Goal: Information Seeking & Learning: Learn about a topic

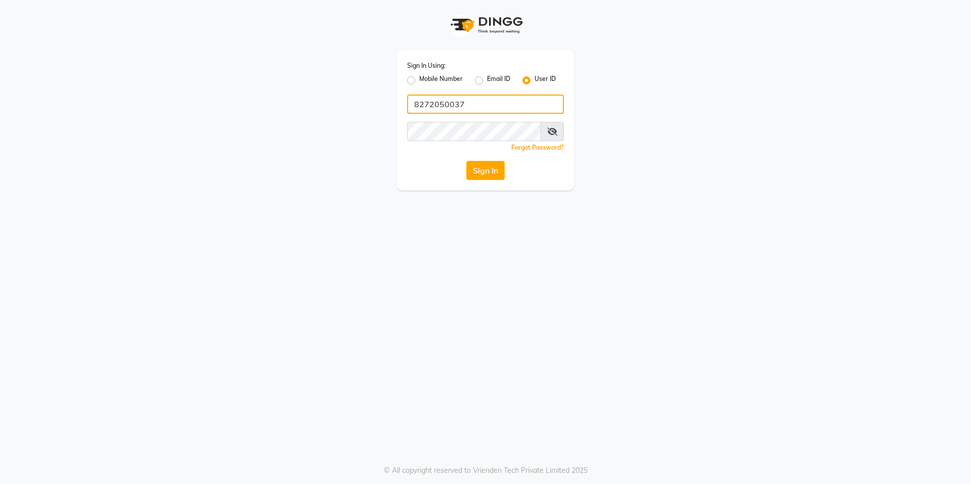
click at [497, 100] on input "8272050037" at bounding box center [485, 104] width 157 height 19
type input "derma@123"
drag, startPoint x: 557, startPoint y: 135, endPoint x: 551, endPoint y: 129, distance: 8.9
click at [553, 132] on span at bounding box center [552, 131] width 23 height 19
drag, startPoint x: 547, startPoint y: 128, endPoint x: 561, endPoint y: 133, distance: 14.9
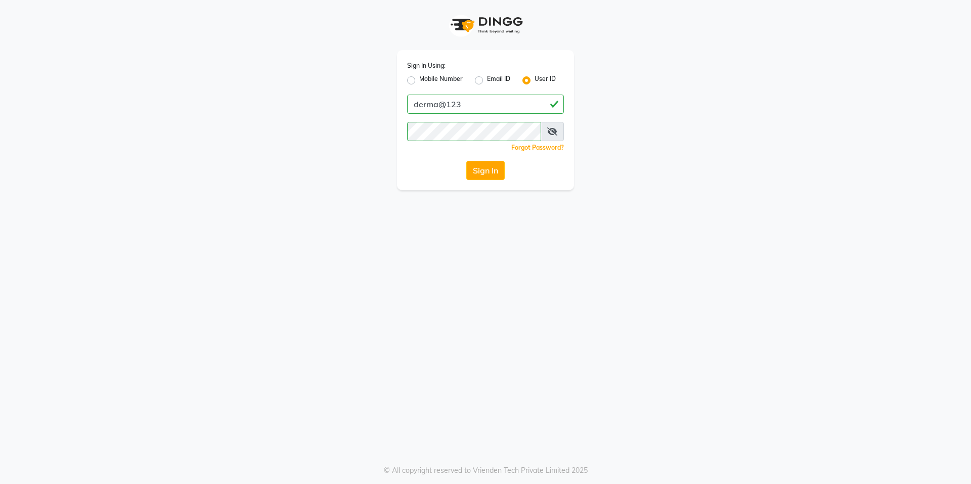
click at [550, 129] on icon at bounding box center [552, 131] width 10 height 8
click at [559, 132] on span at bounding box center [553, 131] width 22 height 19
click at [475, 164] on button "Sign In" at bounding box center [485, 170] width 38 height 19
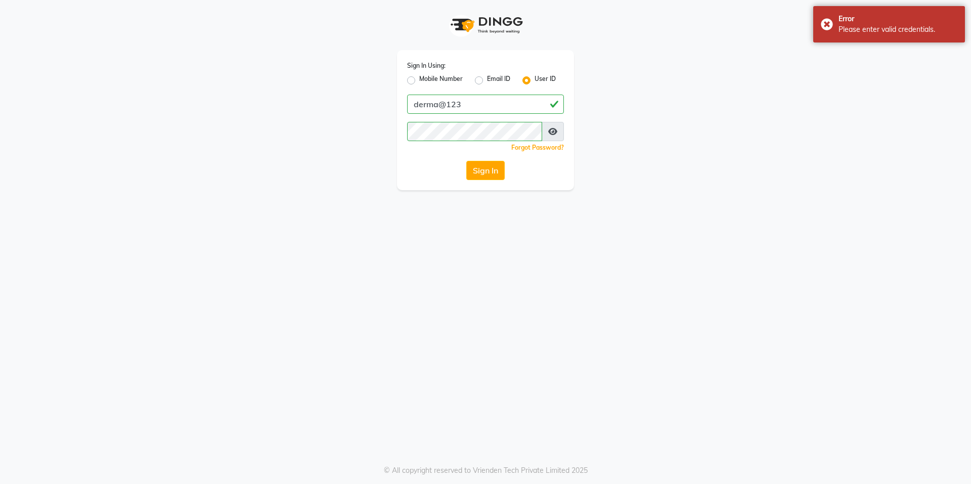
click at [719, 124] on div "Sign In Using: Mobile Number Email ID User ID derma@123 Remember me Forgot Pass…" at bounding box center [485, 95] width 577 height 190
click at [463, 170] on div "Sign In" at bounding box center [485, 170] width 157 height 19
click at [473, 178] on button "Sign In" at bounding box center [485, 170] width 38 height 19
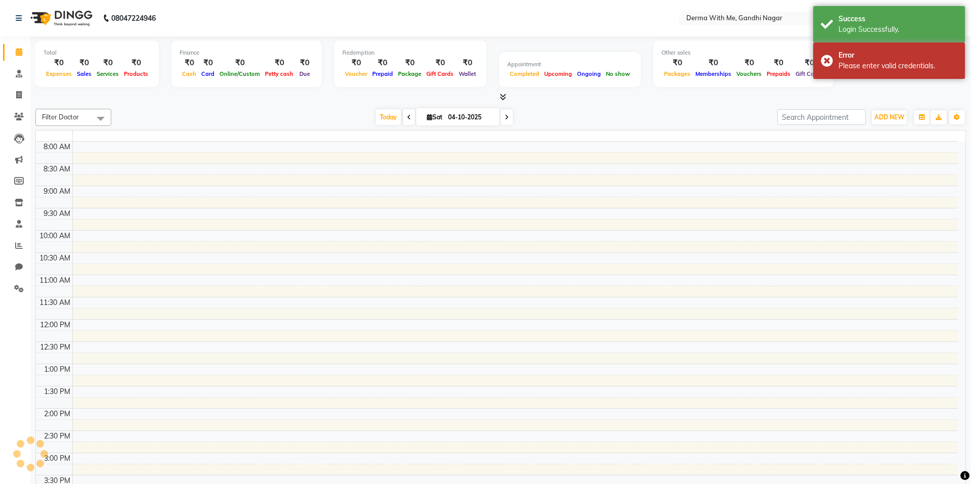
select select "en"
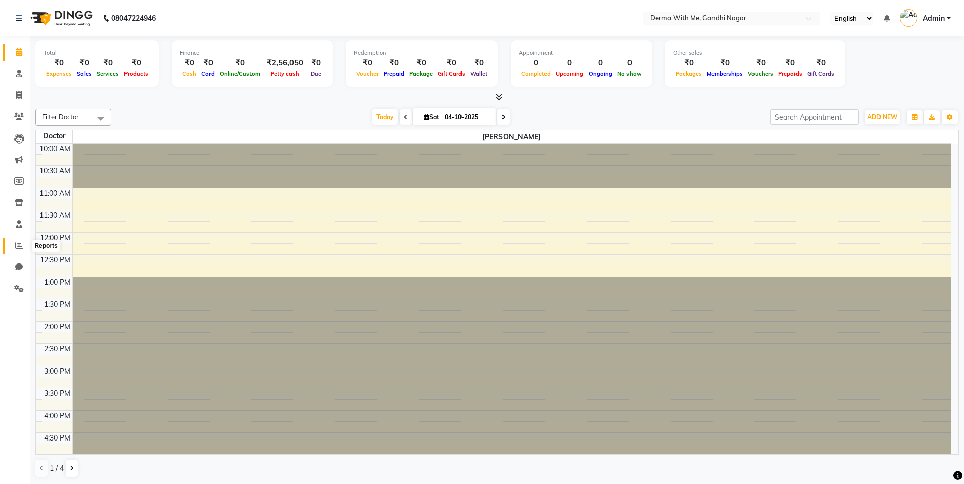
click at [13, 246] on span at bounding box center [19, 246] width 18 height 12
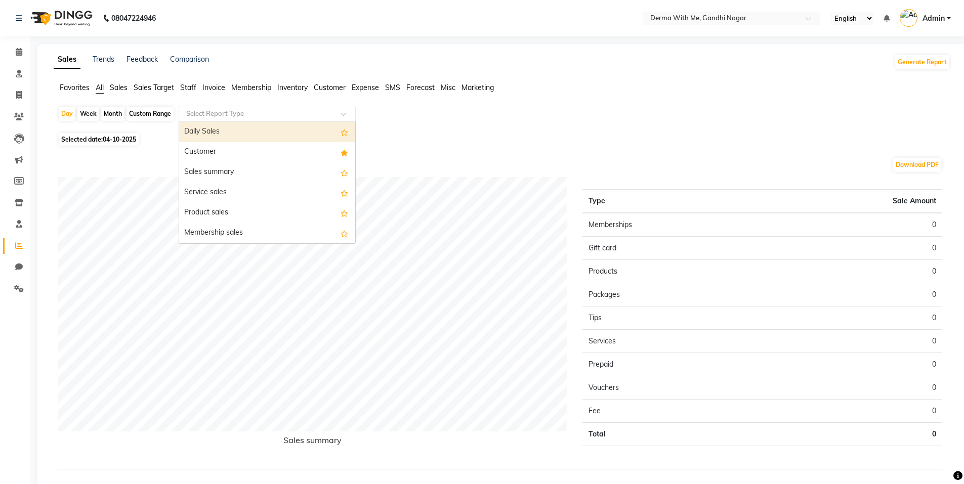
click at [286, 111] on input "text" at bounding box center [257, 114] width 146 height 10
click at [258, 124] on div "Daily Sales" at bounding box center [267, 132] width 176 height 20
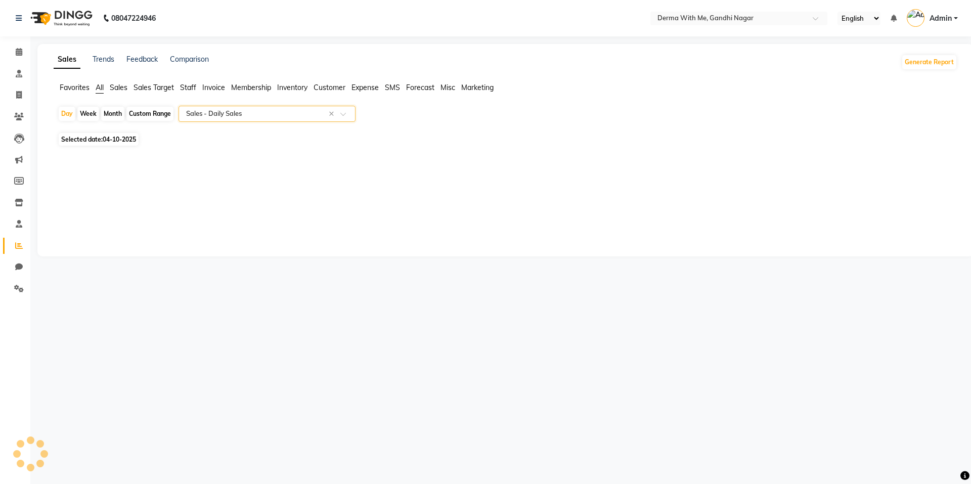
select select "full_report"
select select "pdf"
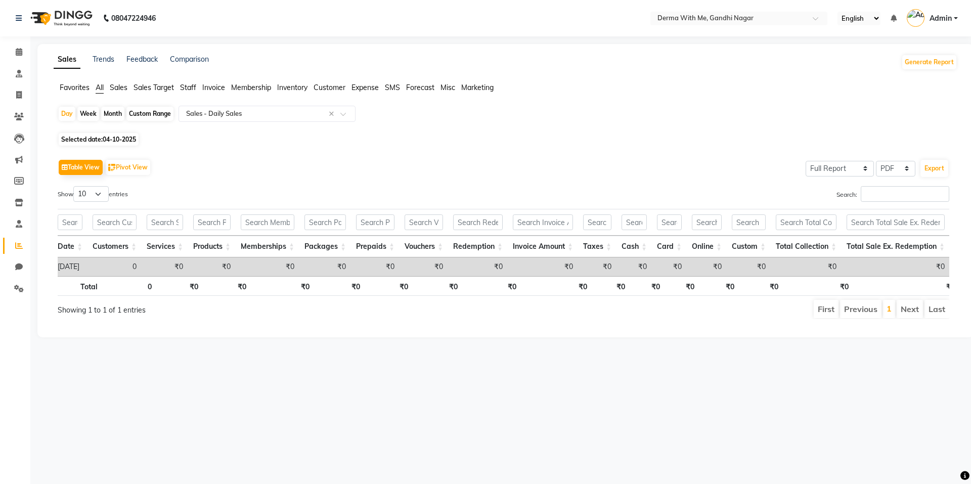
click at [239, 71] on div "Sales Trends Feedback Comparison Generate Report Favorites All Sales Sales Targ…" at bounding box center [505, 190] width 936 height 293
click at [561, 158] on div "Table View Pivot View Select Full Report Filtered Report Select CSV PDF Export" at bounding box center [504, 167] width 892 height 21
click at [19, 53] on icon at bounding box center [19, 52] width 7 height 8
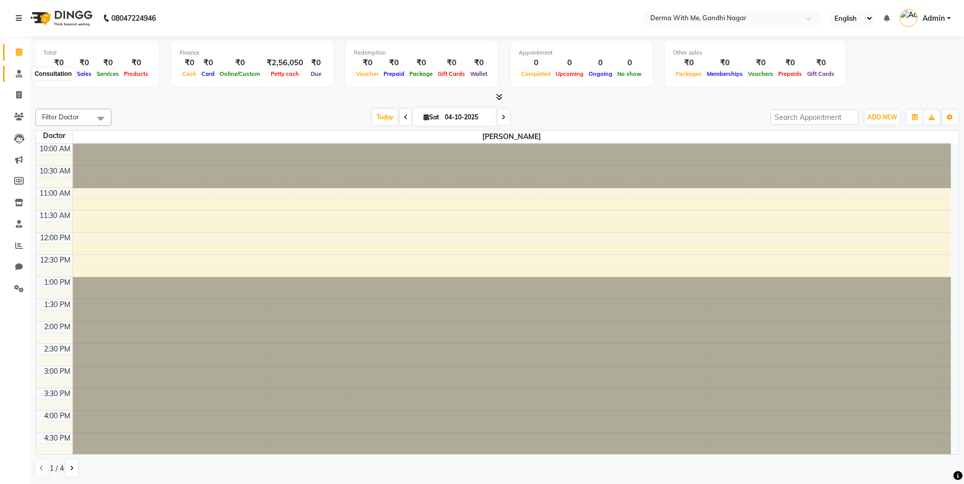
click at [18, 74] on icon at bounding box center [19, 74] width 7 height 8
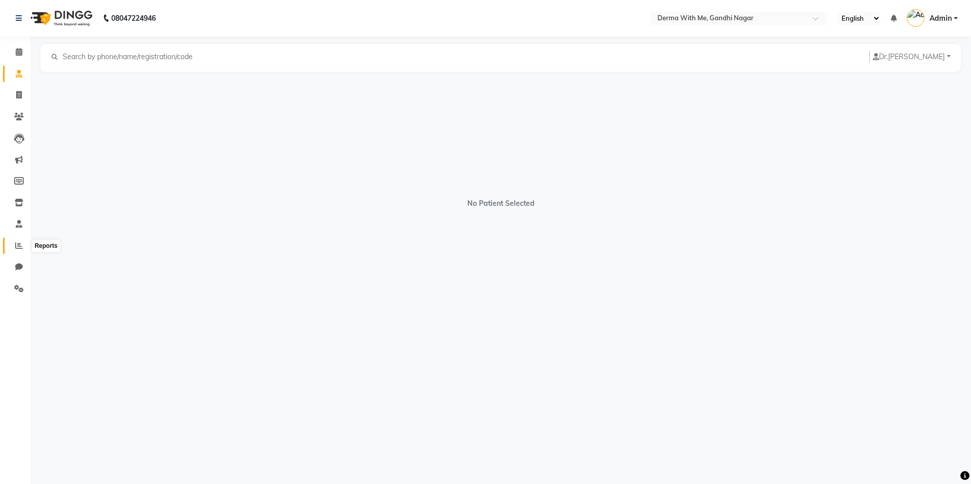
click at [23, 246] on span at bounding box center [19, 246] width 18 height 12
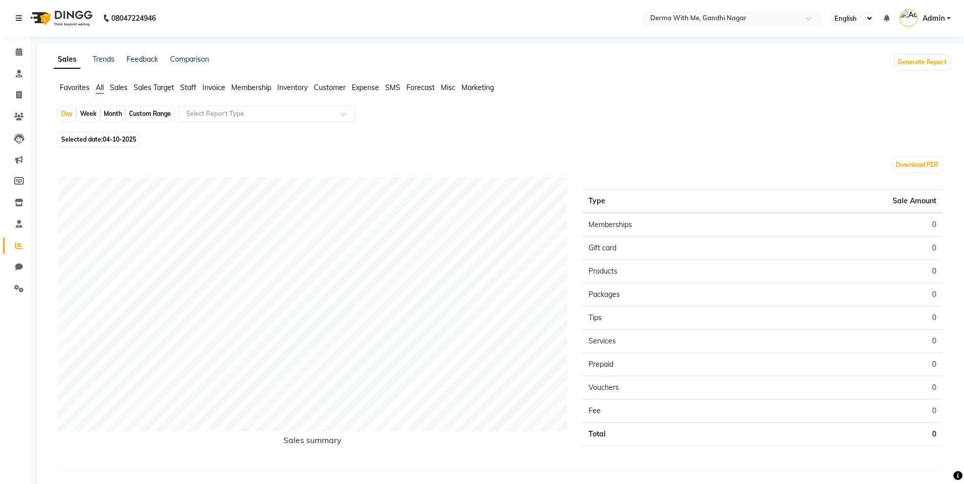
click at [343, 112] on span at bounding box center [346, 117] width 13 height 10
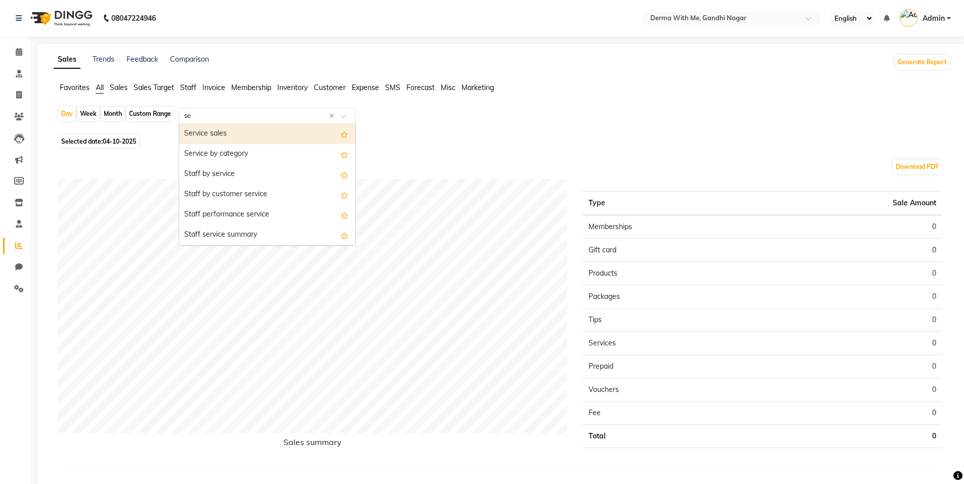
type input "ser"
click at [267, 125] on div "Service sales" at bounding box center [267, 134] width 176 height 20
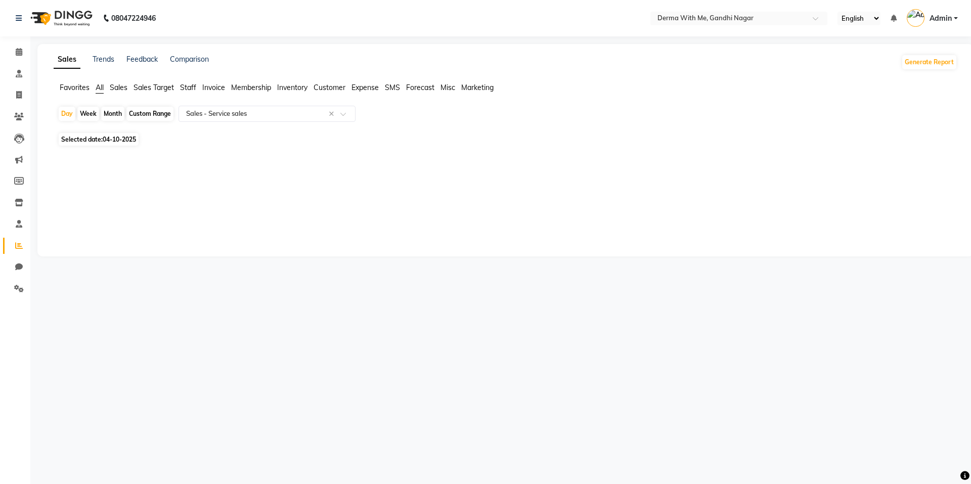
click at [428, 160] on div at bounding box center [504, 157] width 908 height 16
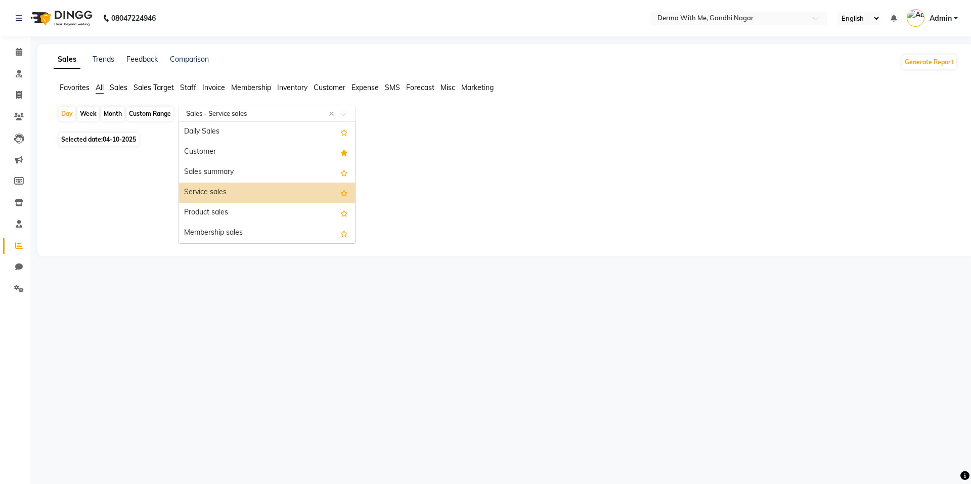
click at [263, 114] on input "text" at bounding box center [257, 114] width 146 height 10
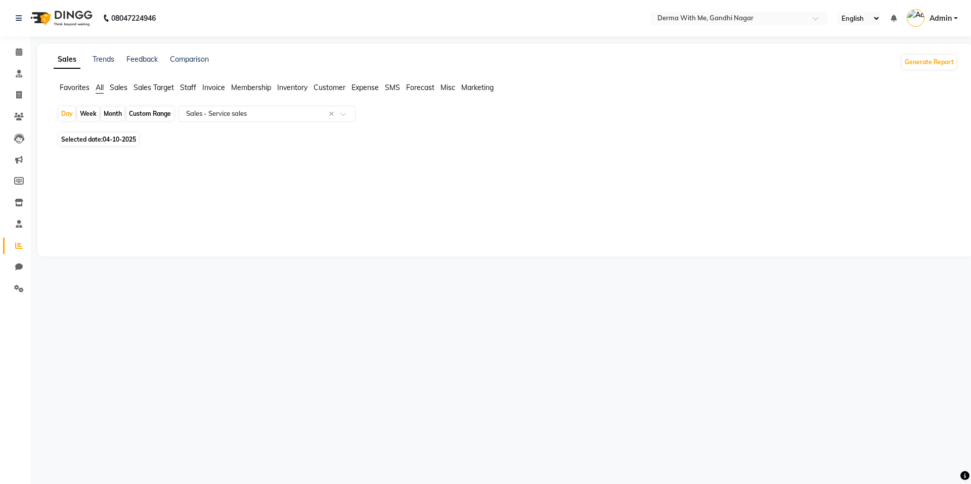
click at [133, 129] on div "Day Week Month Custom Range Select Report Type × Sales - Service sales ×" at bounding box center [506, 118] width 896 height 24
click at [132, 115] on div "Custom Range" at bounding box center [149, 114] width 47 height 14
select select "10"
select select "2025"
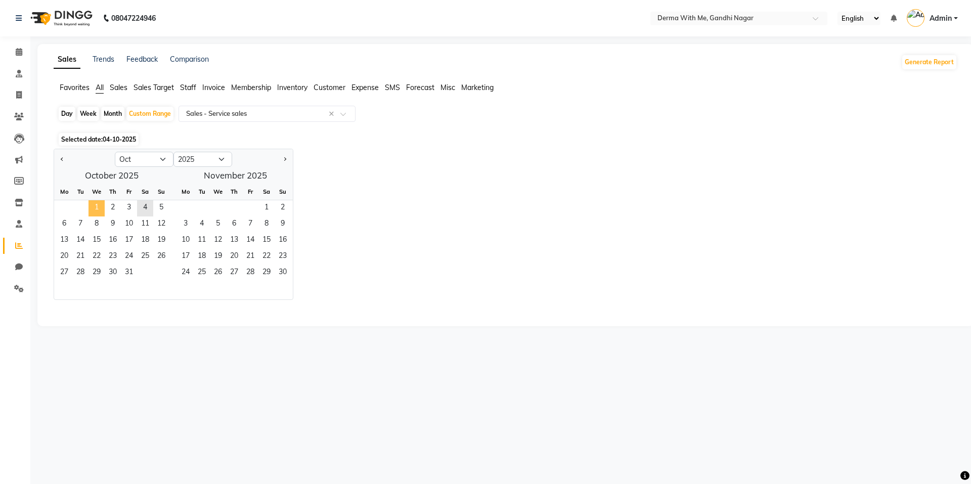
click at [94, 209] on span "1" at bounding box center [97, 208] width 16 height 16
click at [75, 146] on div "Day Week Month Custom Range Select Report Type × Sales - Service sales × Select…" at bounding box center [506, 211] width 904 height 210
click at [62, 160] on span "Previous month" at bounding box center [63, 159] width 4 height 4
select select "9"
click at [119, 114] on div "Month" at bounding box center [112, 114] width 23 height 14
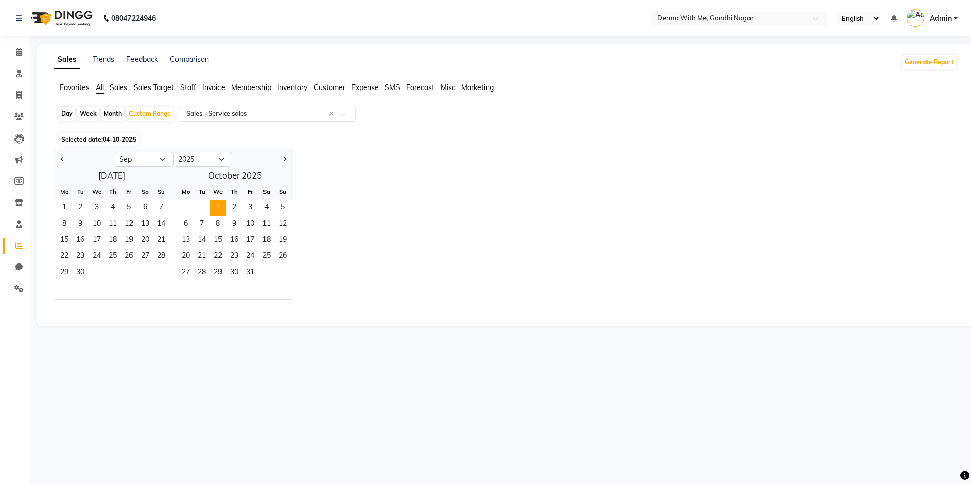
select select "10"
select select "2025"
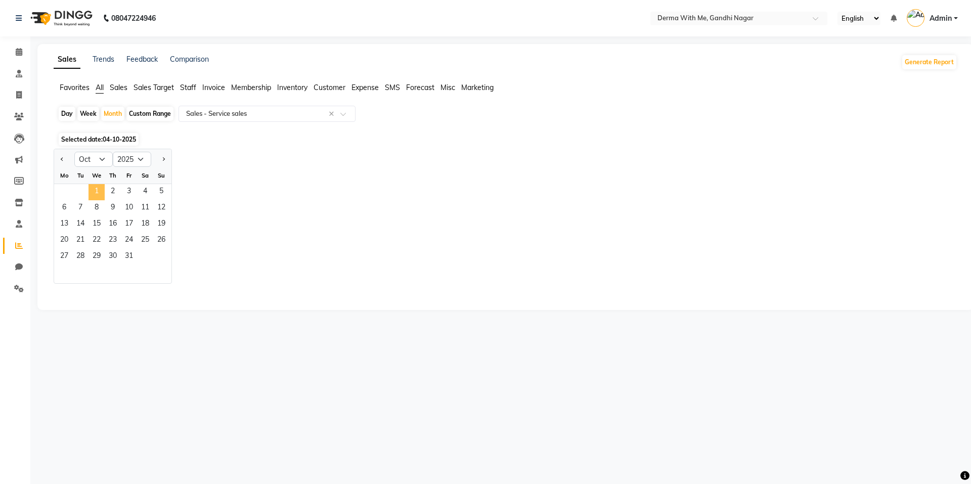
click at [94, 193] on span "1" at bounding box center [97, 192] width 16 height 16
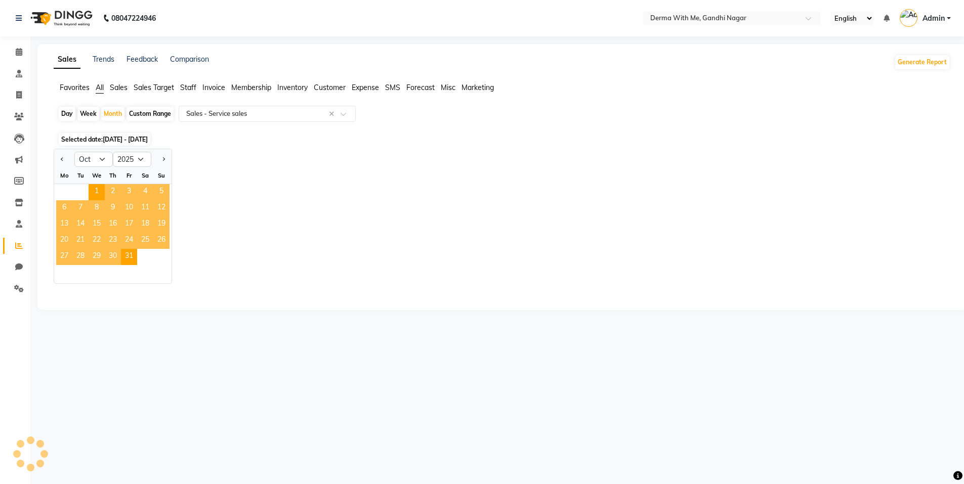
select select "full_report"
select select "pdf"
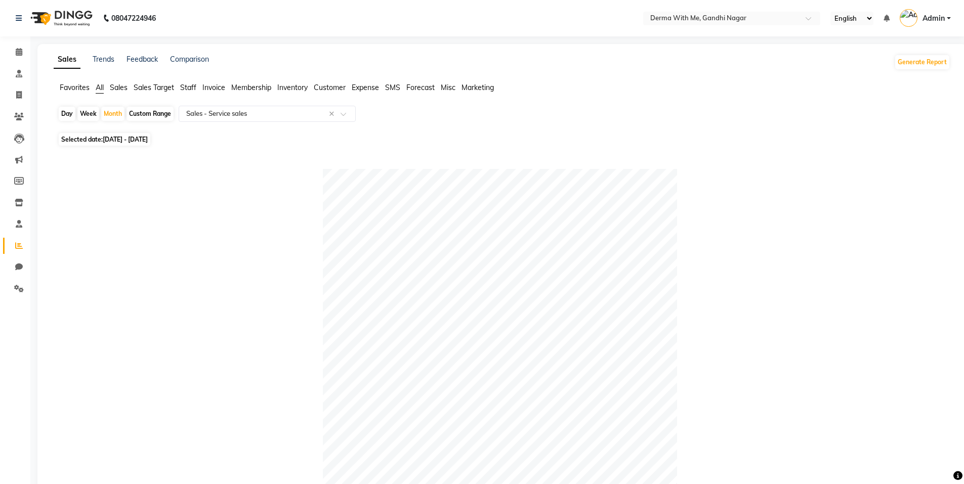
click at [130, 141] on span "[DATE] - [DATE]" at bounding box center [125, 140] width 45 height 8
select select "10"
select select "2025"
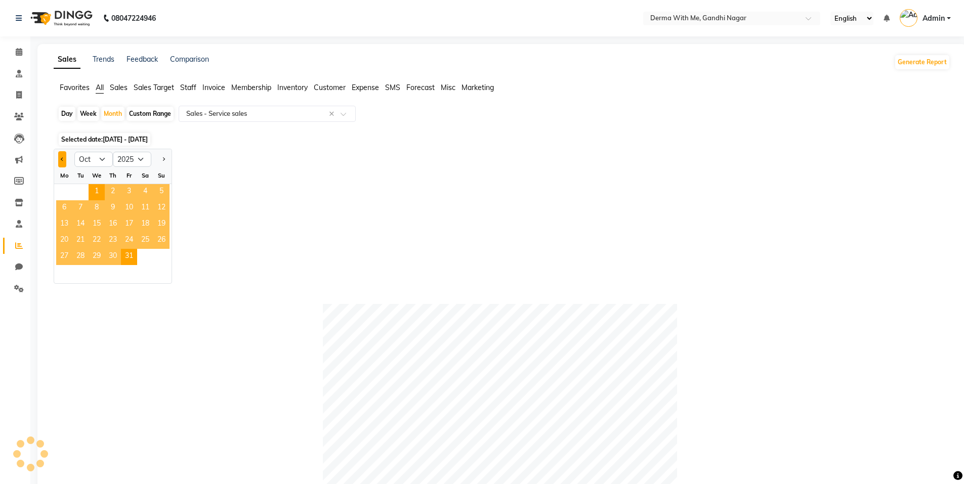
click at [59, 161] on button "Previous month" at bounding box center [62, 159] width 8 height 16
select select "9"
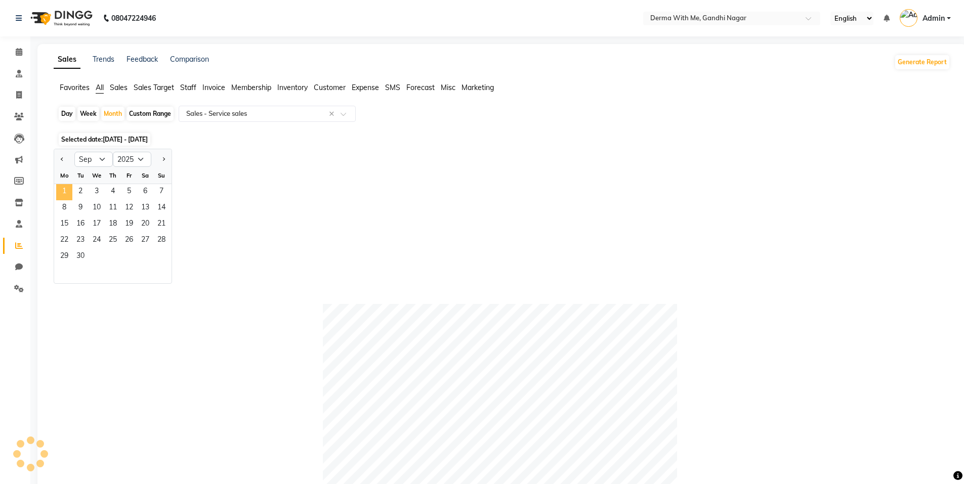
click at [68, 189] on span "1" at bounding box center [64, 192] width 16 height 16
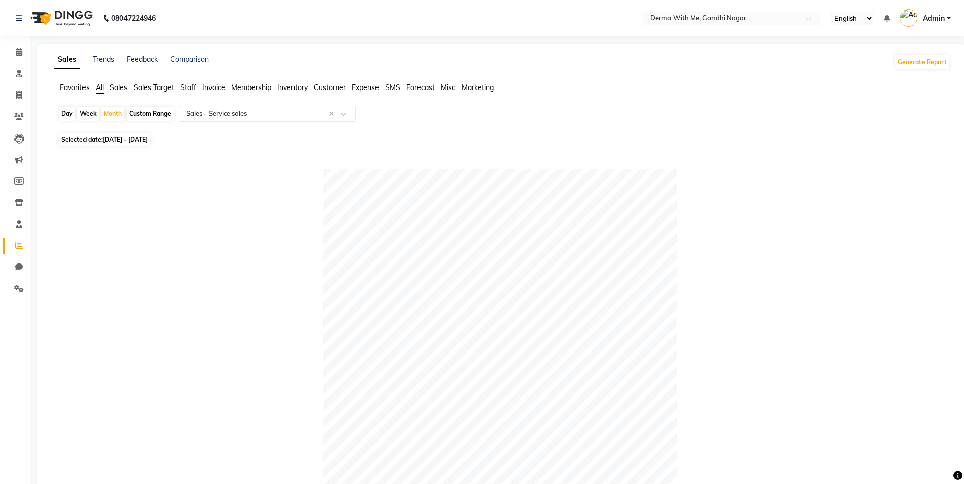
click at [229, 188] on div at bounding box center [500, 346] width 884 height 354
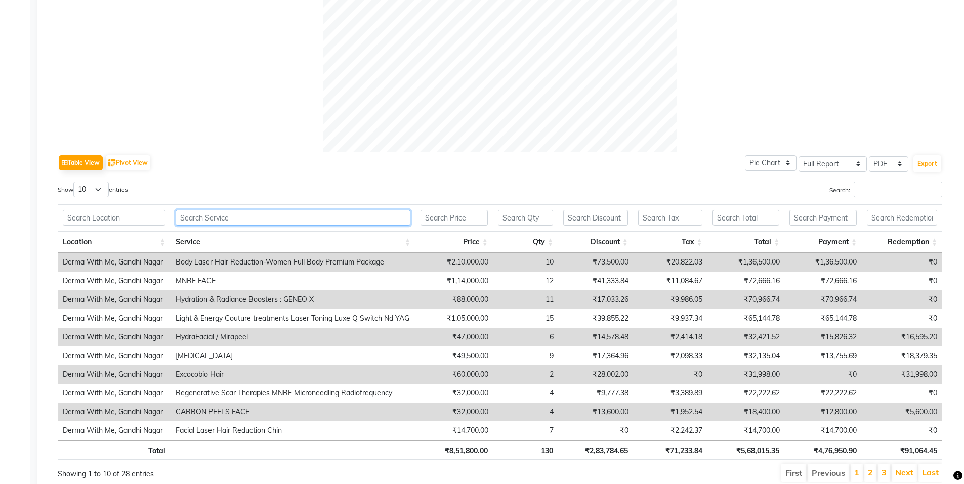
click at [291, 220] on input "text" at bounding box center [293, 218] width 235 height 16
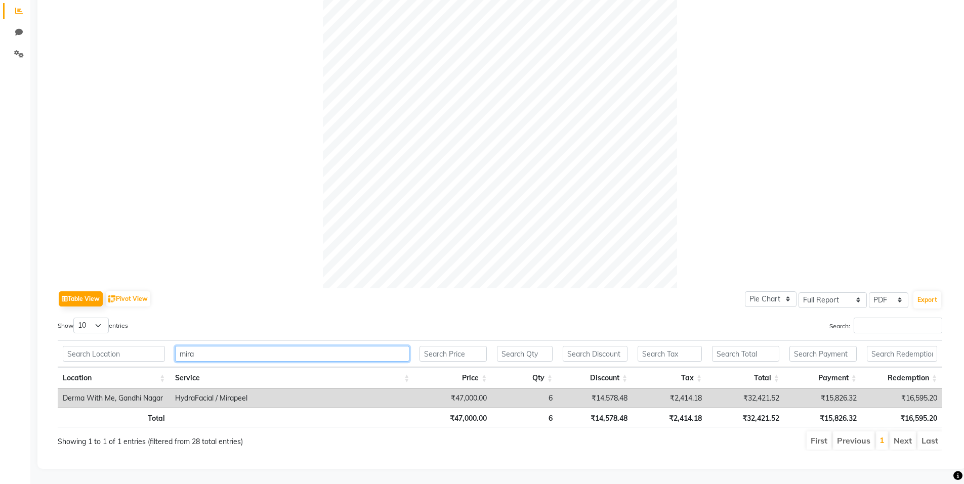
type input "mira"
click at [551, 414] on th "6" at bounding box center [525, 418] width 66 height 20
drag, startPoint x: 251, startPoint y: 352, endPoint x: 164, endPoint y: 352, distance: 87.0
click at [164, 352] on tr "mira" at bounding box center [500, 353] width 884 height 27
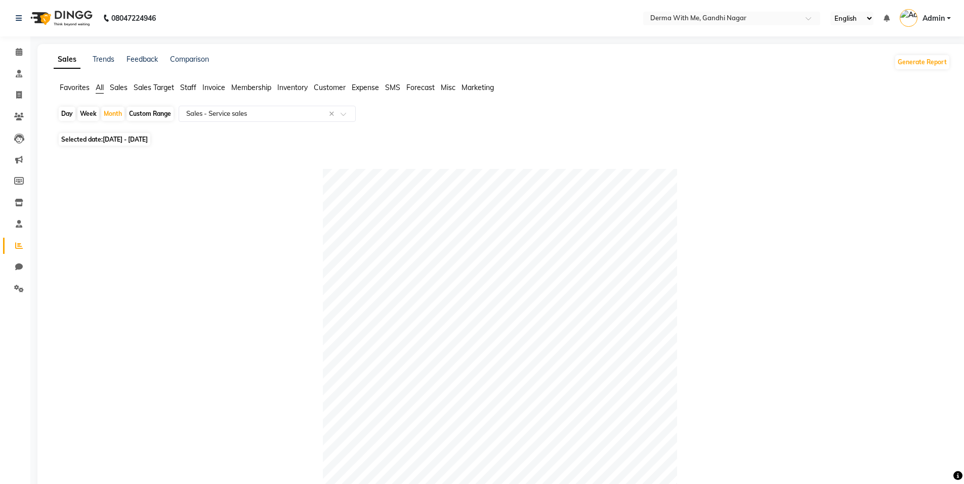
drag, startPoint x: 345, startPoint y: 133, endPoint x: 330, endPoint y: 117, distance: 22.2
click at [343, 132] on div "Day Week Month Custom Range Select Report Type × Sales - Service sales × Select…" at bounding box center [502, 484] width 896 height 756
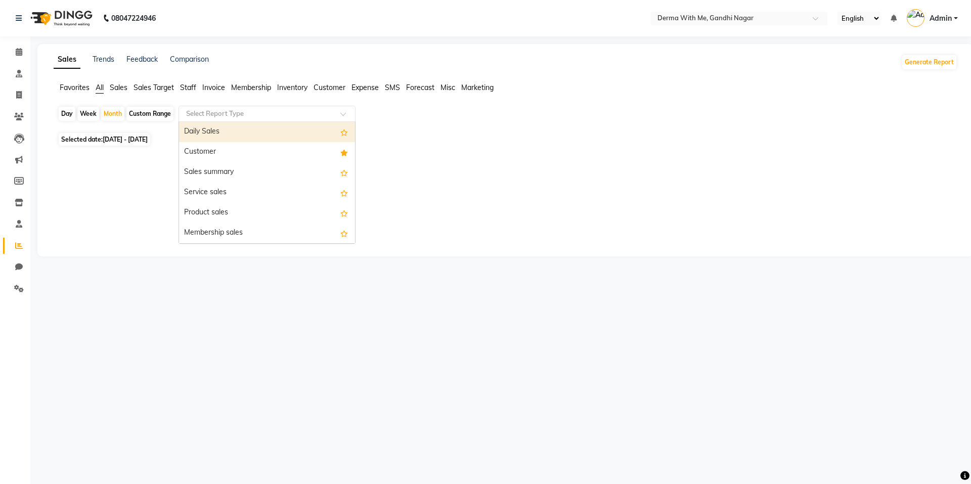
click at [344, 118] on span at bounding box center [346, 117] width 13 height 10
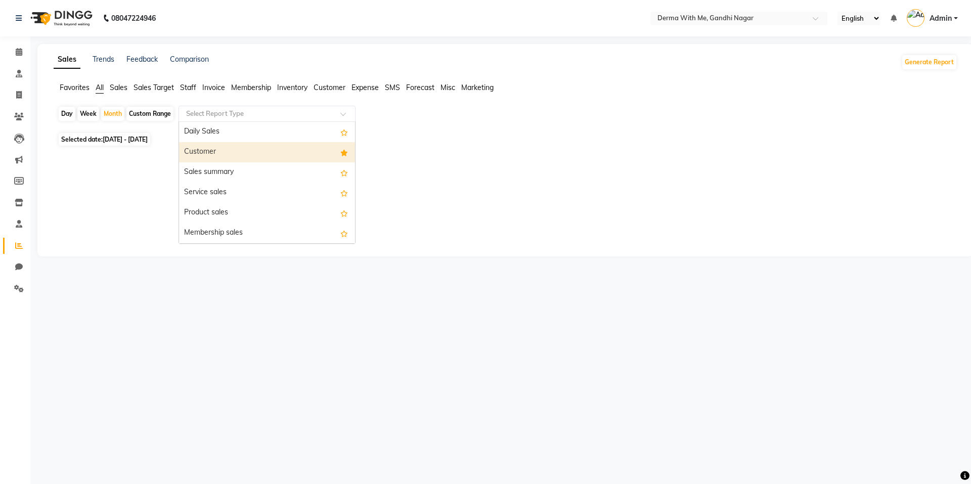
click at [259, 151] on div "Customer" at bounding box center [267, 152] width 176 height 20
select select "full_report"
select select "pdf"
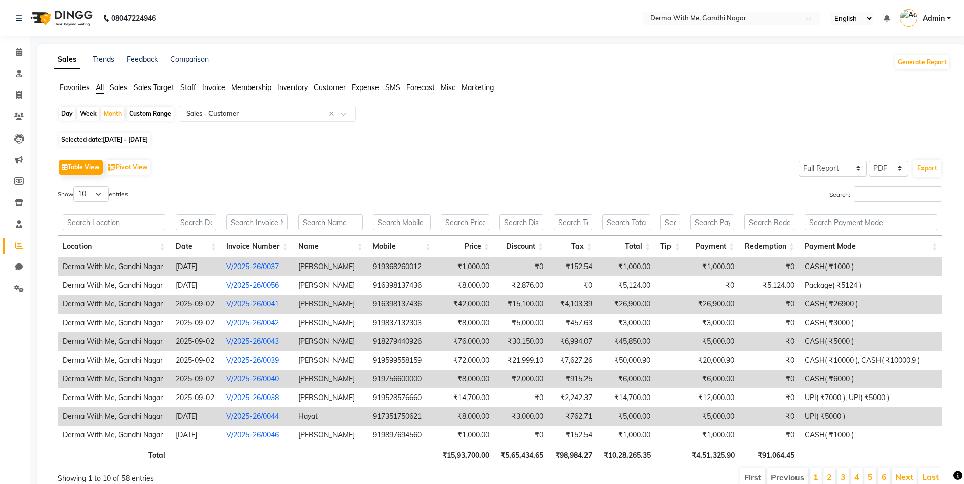
drag, startPoint x: 189, startPoint y: 232, endPoint x: 211, endPoint y: 207, distance: 33.0
click at [189, 231] on th at bounding box center [195, 222] width 51 height 27
click at [194, 227] on input "text" at bounding box center [196, 222] width 41 height 16
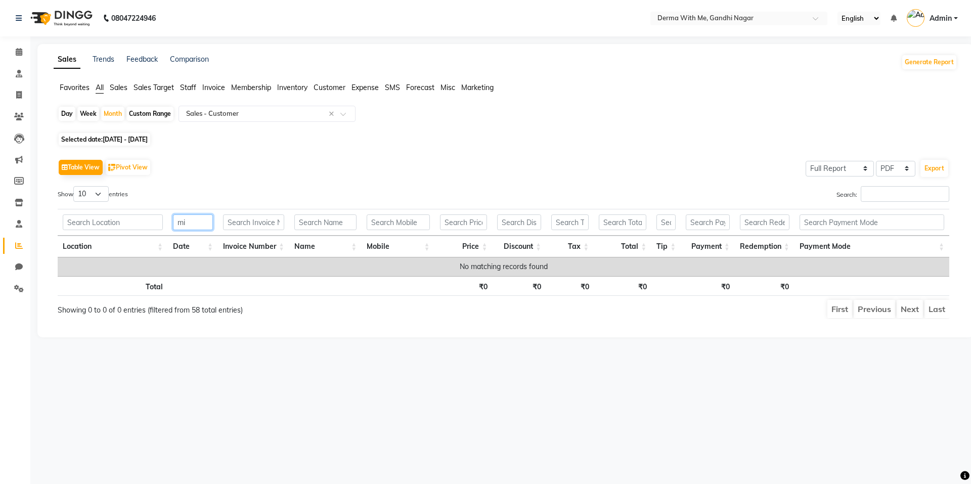
type input "m"
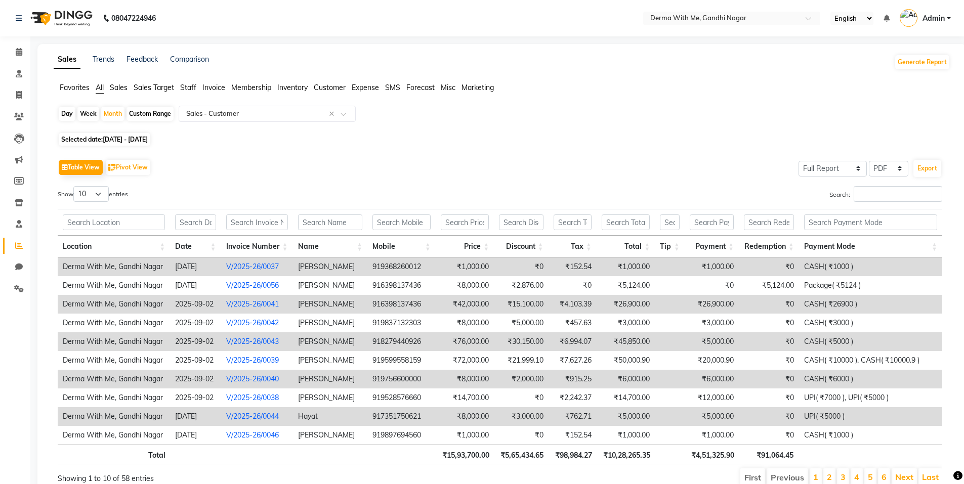
click at [322, 88] on span "Customer" at bounding box center [330, 87] width 32 height 9
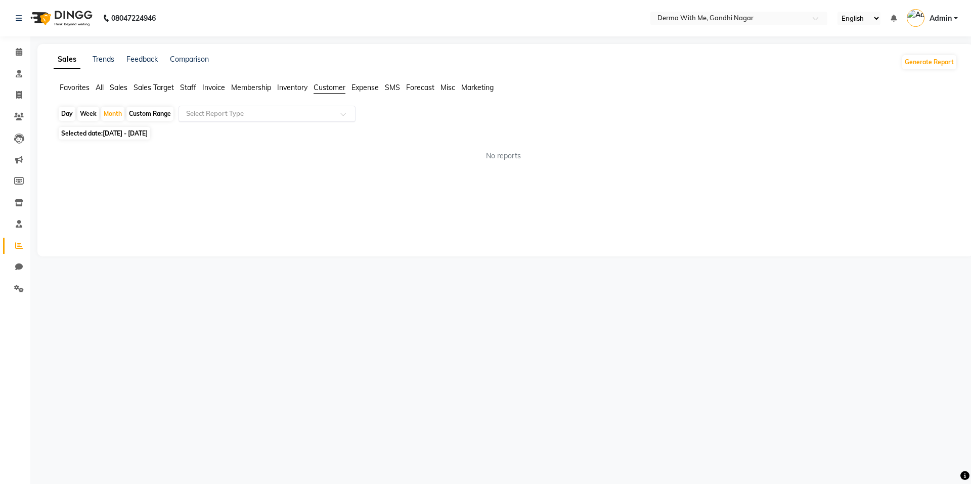
click at [254, 120] on div "Select Report Type" at bounding box center [267, 114] width 177 height 16
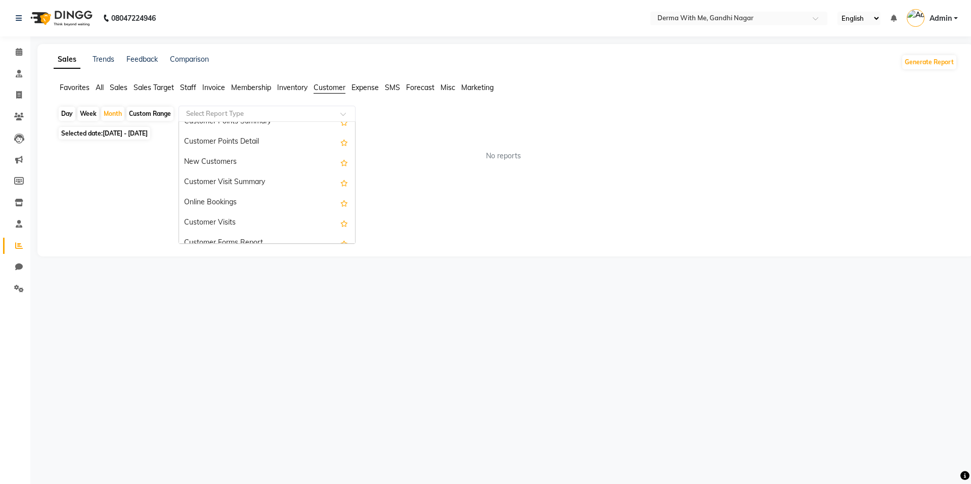
scroll to position [162, 0]
click at [240, 170] on div "Customer Visit Summary" at bounding box center [267, 172] width 176 height 20
select select "full_report"
select select "pdf"
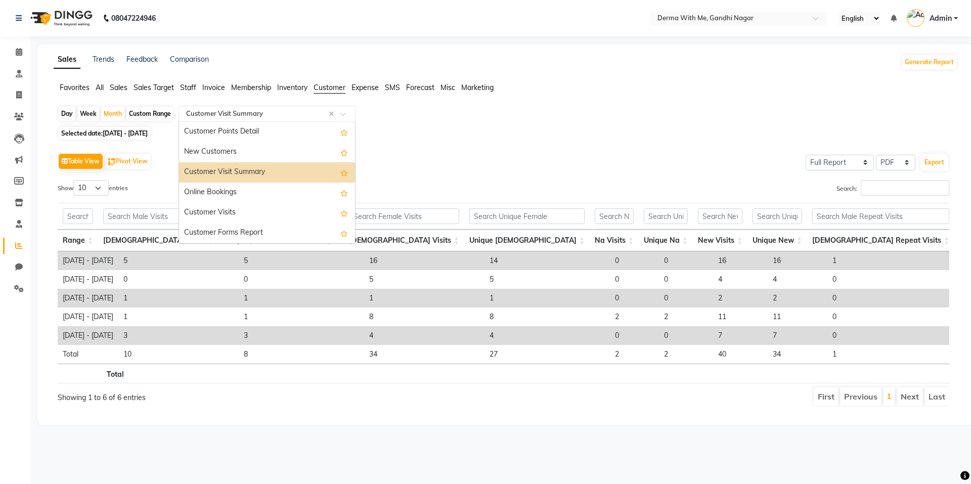
click at [238, 108] on div "Select Report Type × Customer Visit Summary ×" at bounding box center [267, 114] width 177 height 16
click at [229, 208] on div "Customer Visits" at bounding box center [267, 213] width 176 height 20
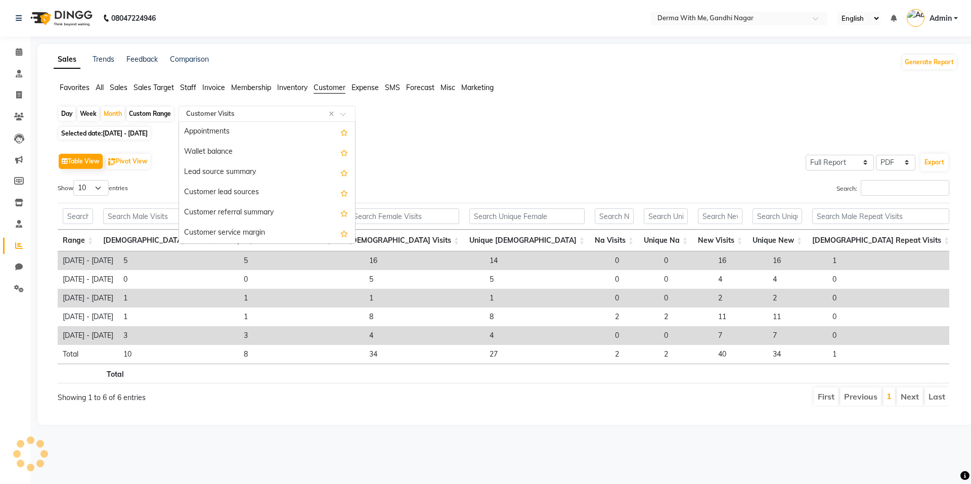
click at [289, 107] on div "Select Report Type × Customer Visits ×" at bounding box center [267, 114] width 177 height 16
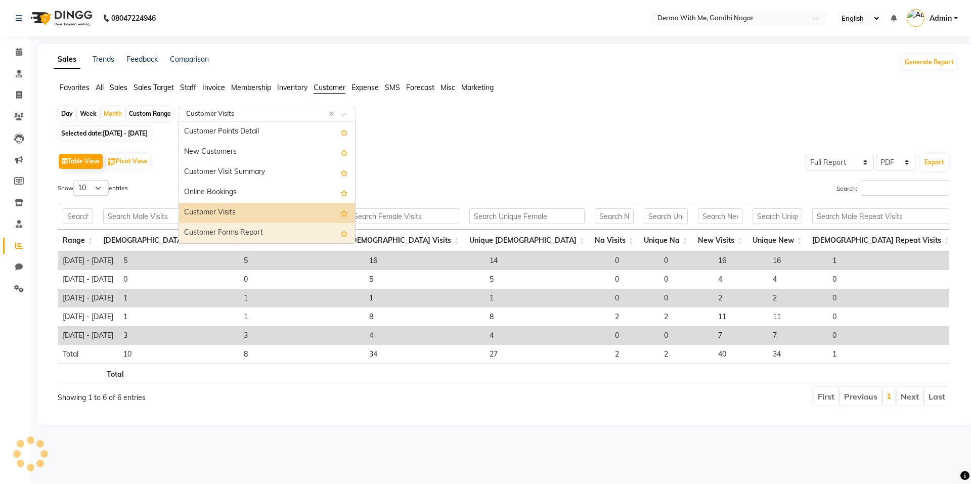
click at [238, 239] on div "Customer Forms Report" at bounding box center [267, 233] width 176 height 20
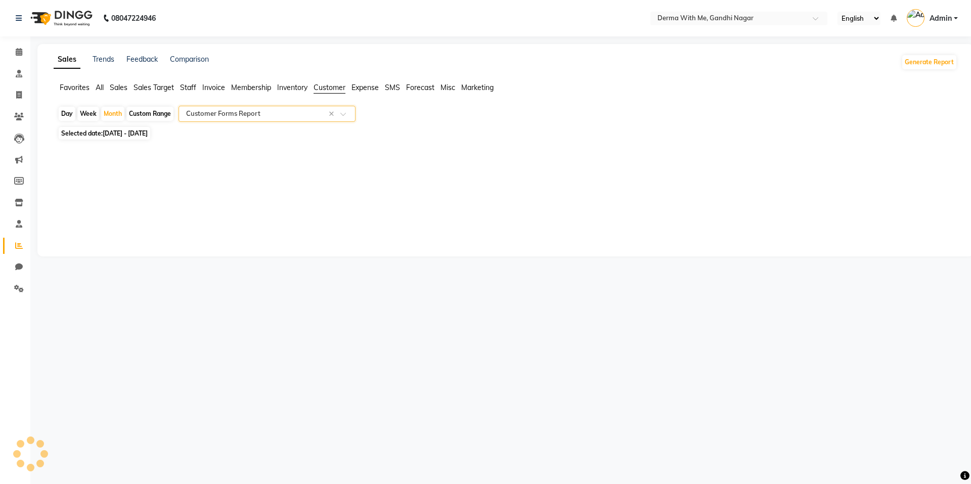
click at [259, 116] on input "text" at bounding box center [257, 114] width 146 height 10
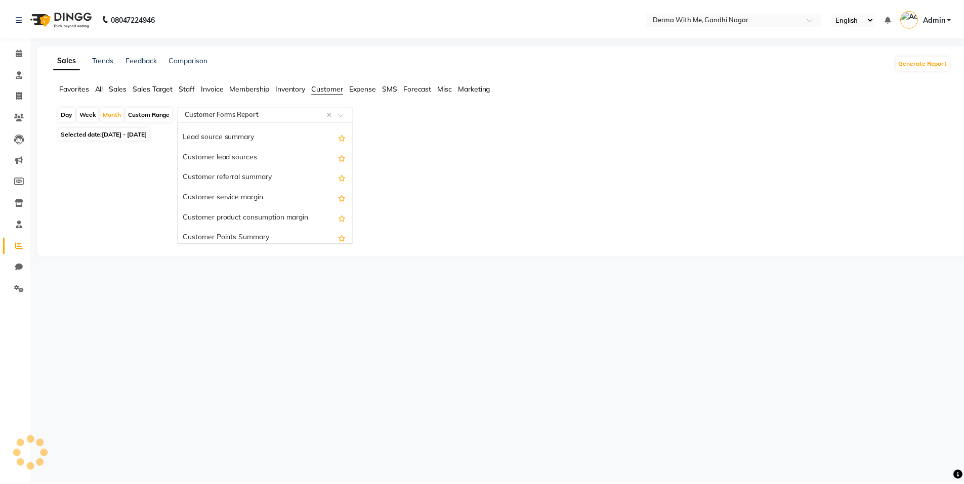
scroll to position [0, 0]
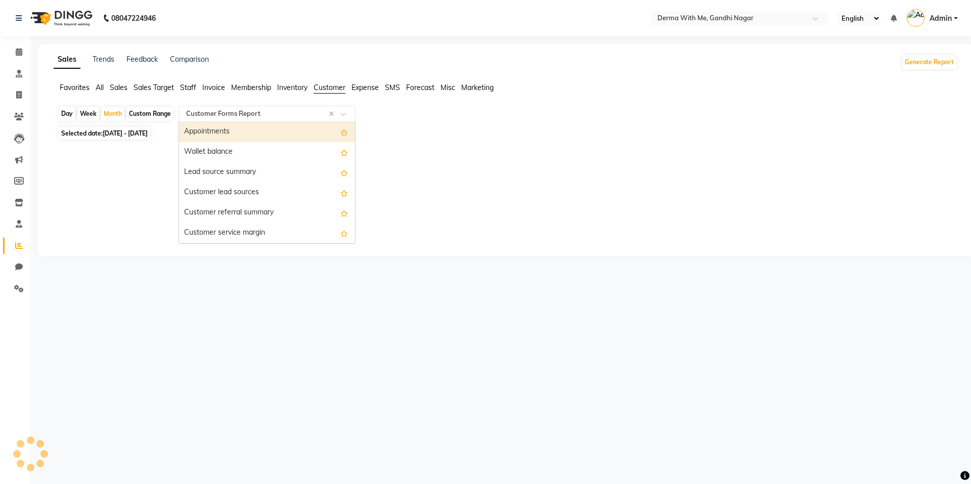
click at [229, 137] on div "Appointments" at bounding box center [267, 132] width 176 height 20
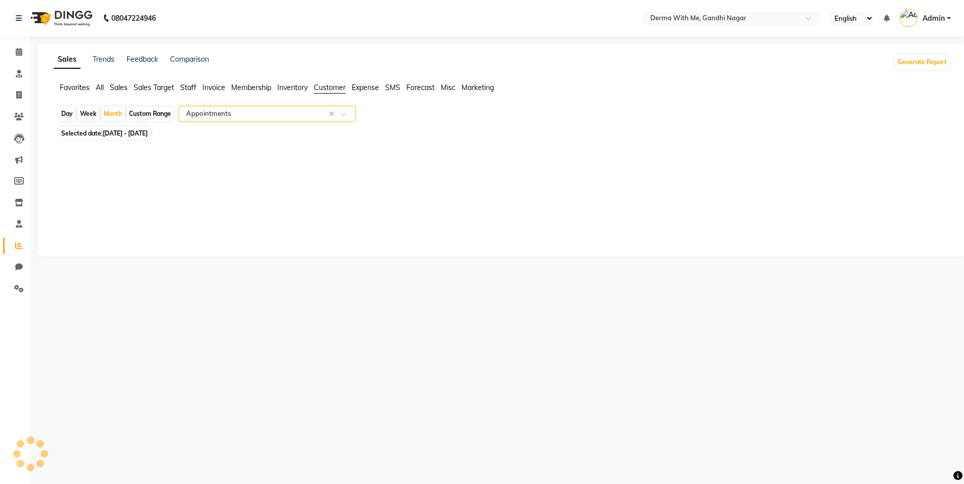
select select "full_report"
select select "pdf"
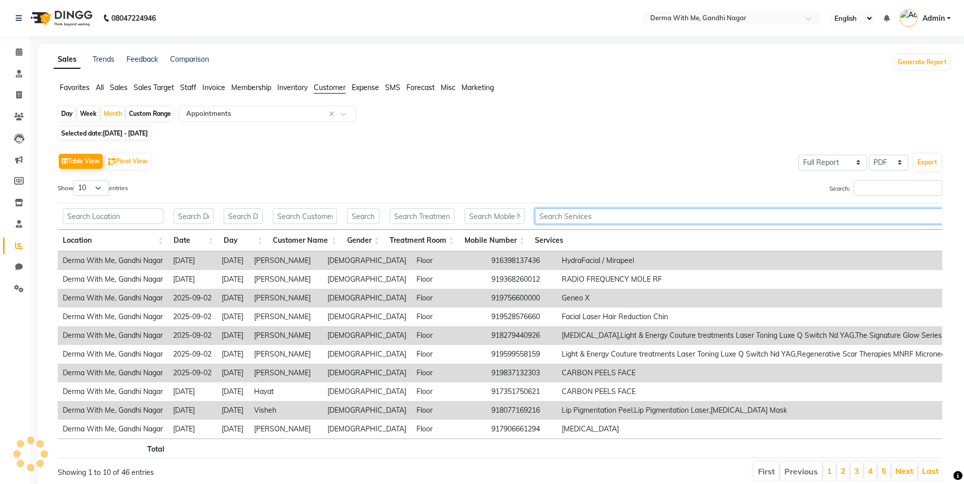
click at [557, 220] on input "text" at bounding box center [821, 216] width 572 height 16
type input "m"
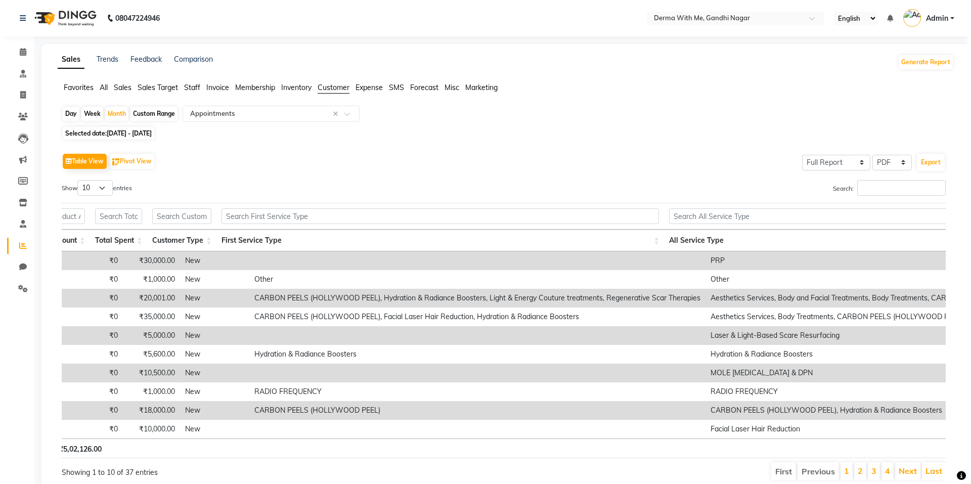
scroll to position [0, 827]
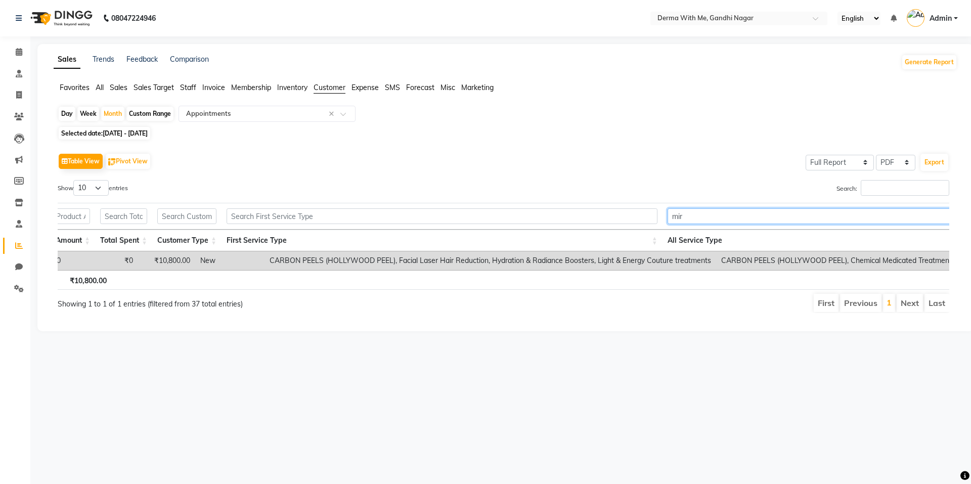
scroll to position [0, 180]
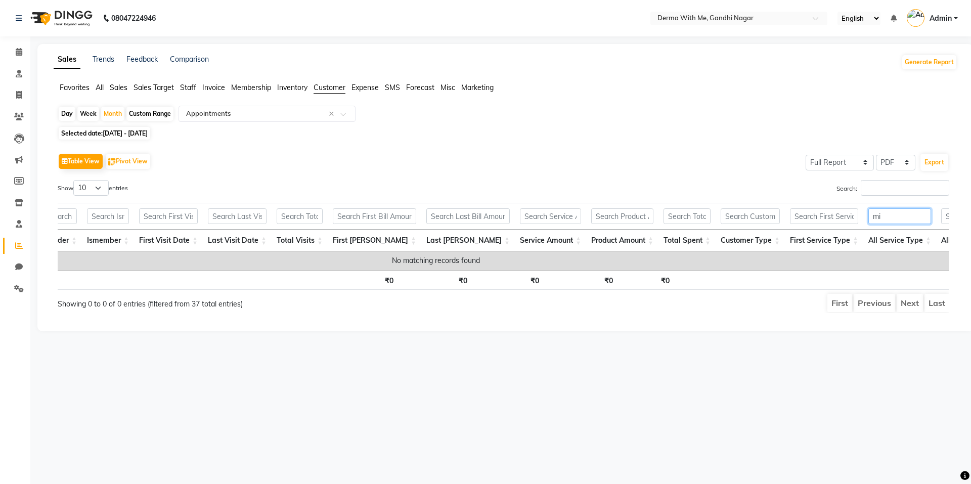
type input "m"
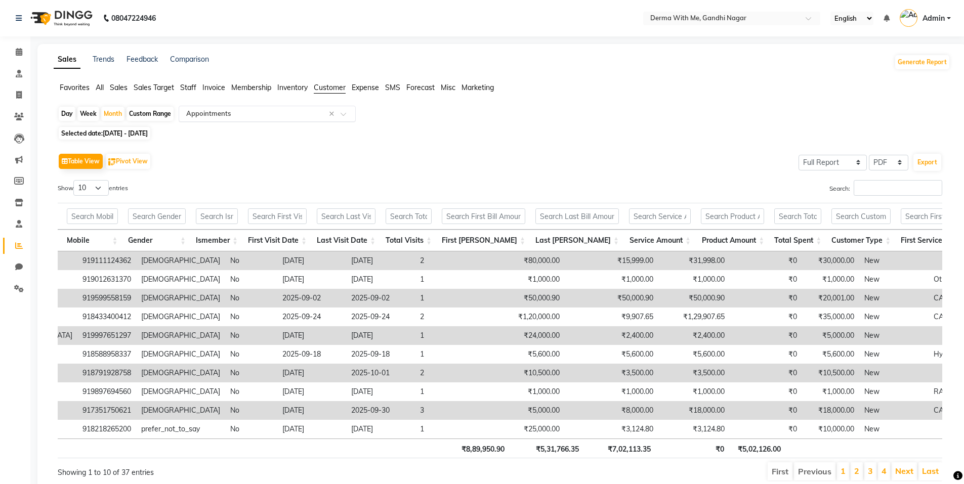
click at [217, 114] on input "text" at bounding box center [257, 114] width 146 height 10
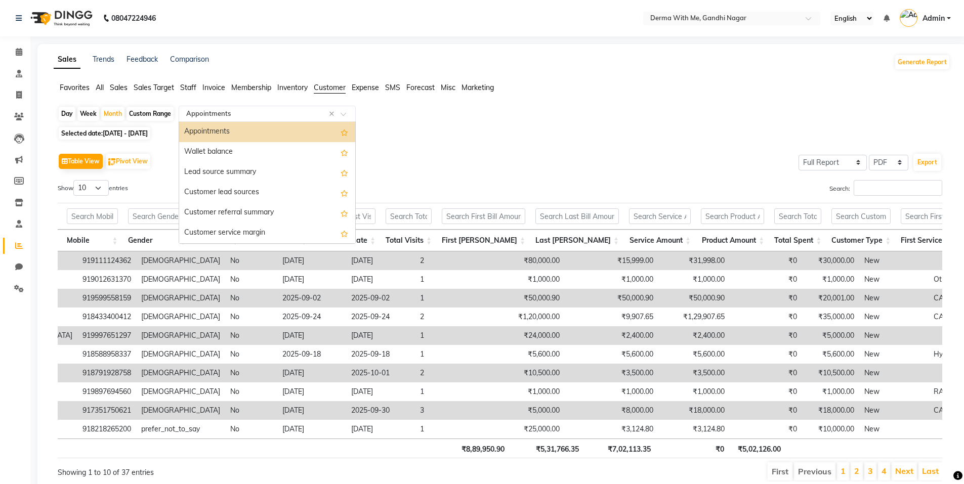
click at [100, 88] on span "All" at bounding box center [100, 87] width 8 height 9
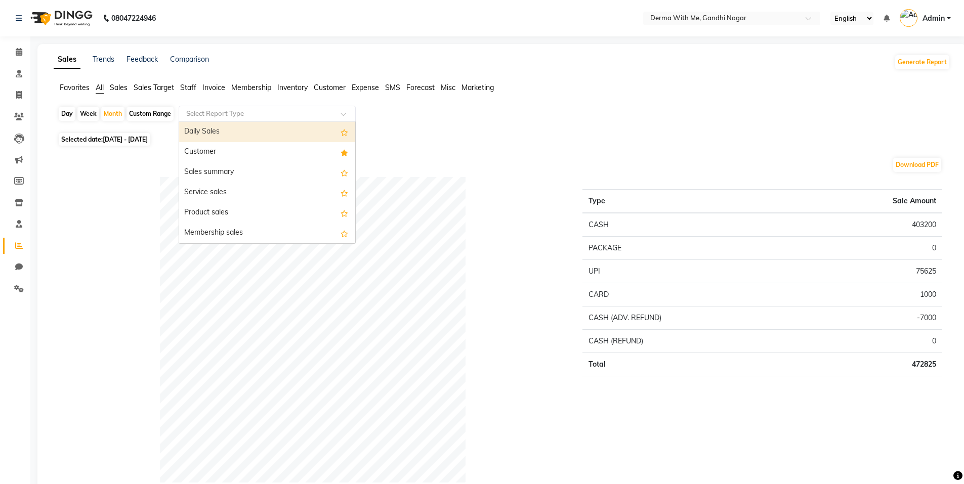
click at [254, 115] on input "text" at bounding box center [257, 114] width 146 height 10
click at [213, 130] on div "Package sales" at bounding box center [267, 135] width 176 height 20
select select "full_report"
select select "pdf"
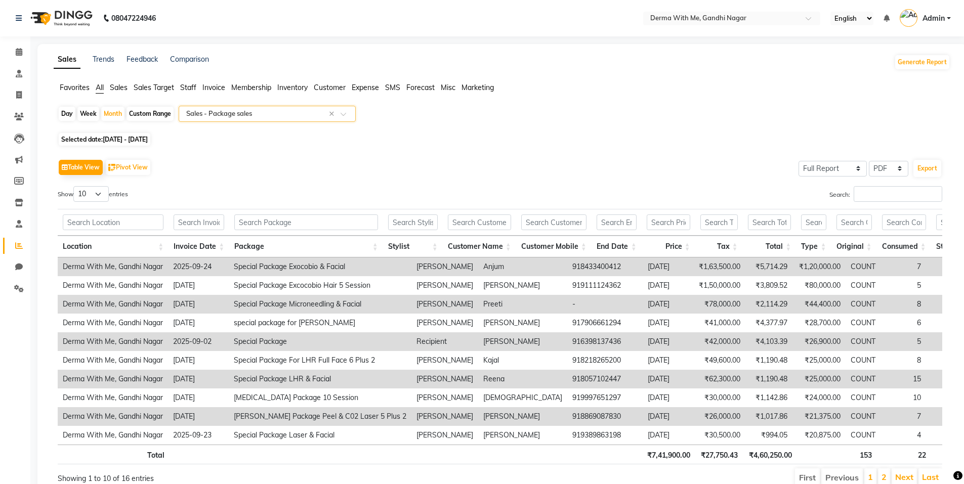
click at [248, 121] on div "Select Report Type × Sales - Package sales ×" at bounding box center [267, 114] width 177 height 16
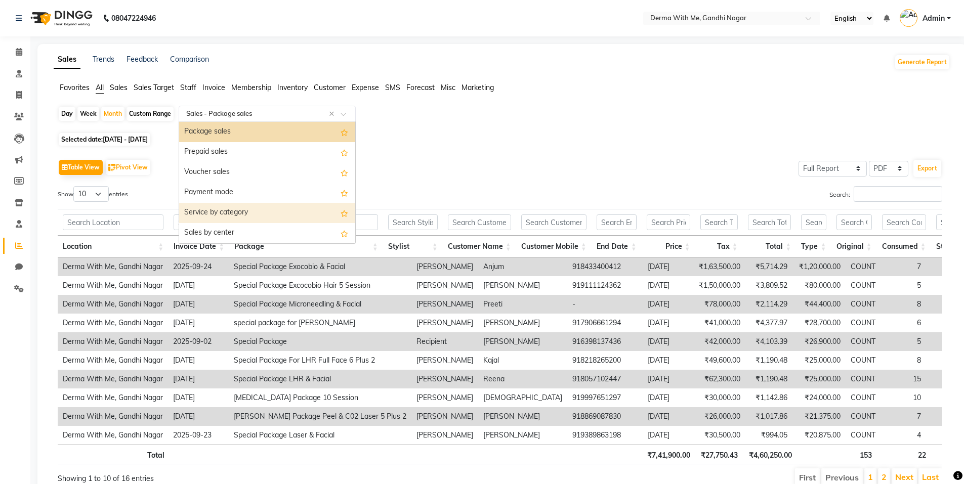
click at [208, 215] on div "Service by category" at bounding box center [267, 213] width 176 height 20
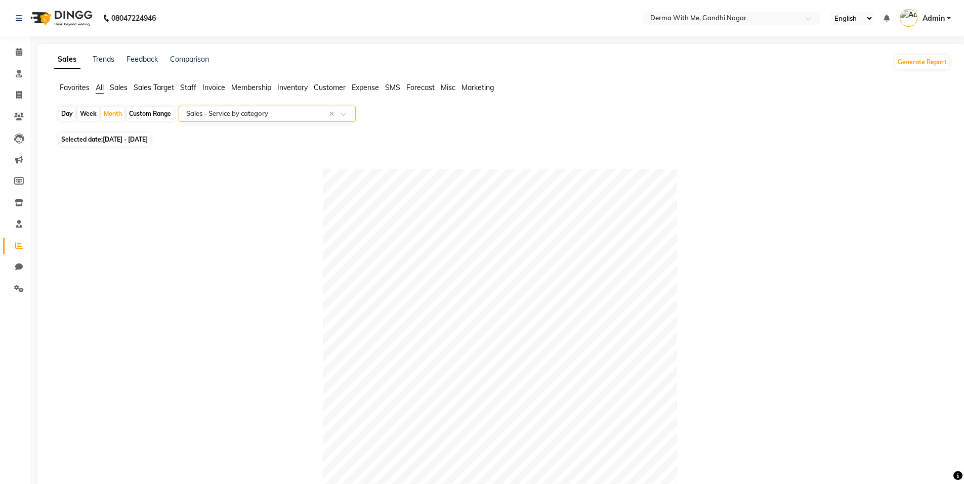
click at [231, 104] on app-reports "Favorites All Sales Sales Target Staff Invoice Membership Inventory Customer Ex…" at bounding box center [502, 471] width 908 height 779
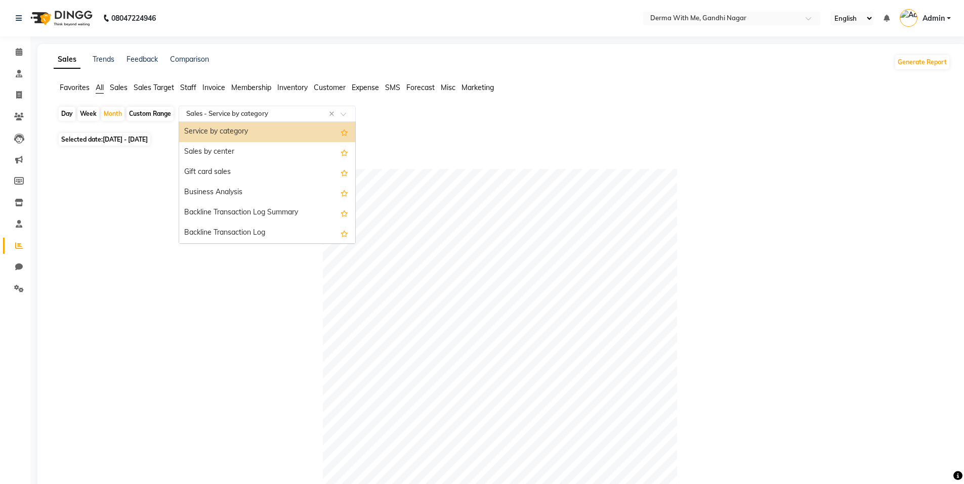
click at [229, 108] on div "Select Report Type × Sales - Service by category ×" at bounding box center [267, 114] width 177 height 16
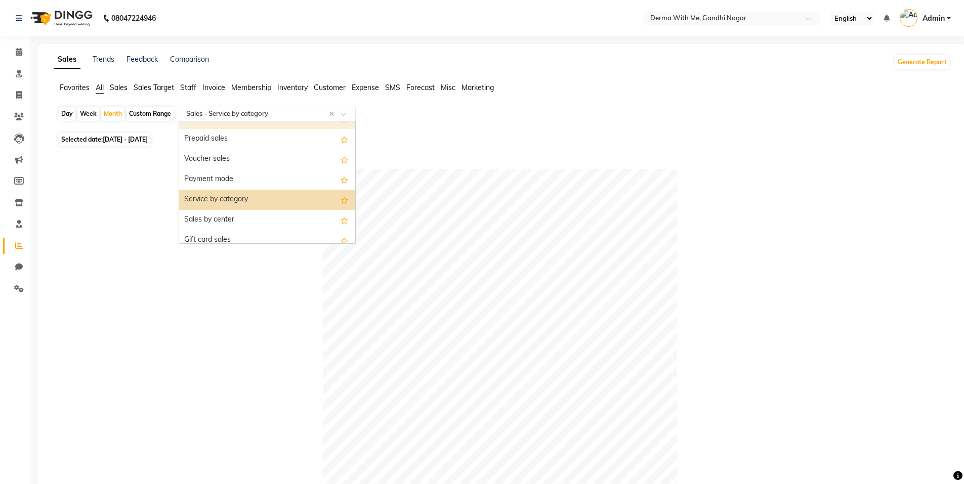
scroll to position [135, 0]
click at [205, 201] on div "Service by category" at bounding box center [267, 199] width 176 height 20
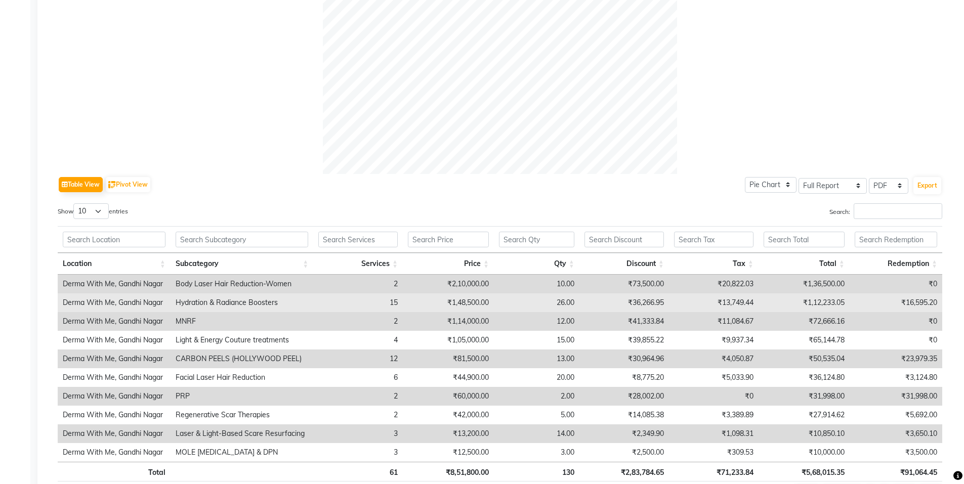
scroll to position [343, 0]
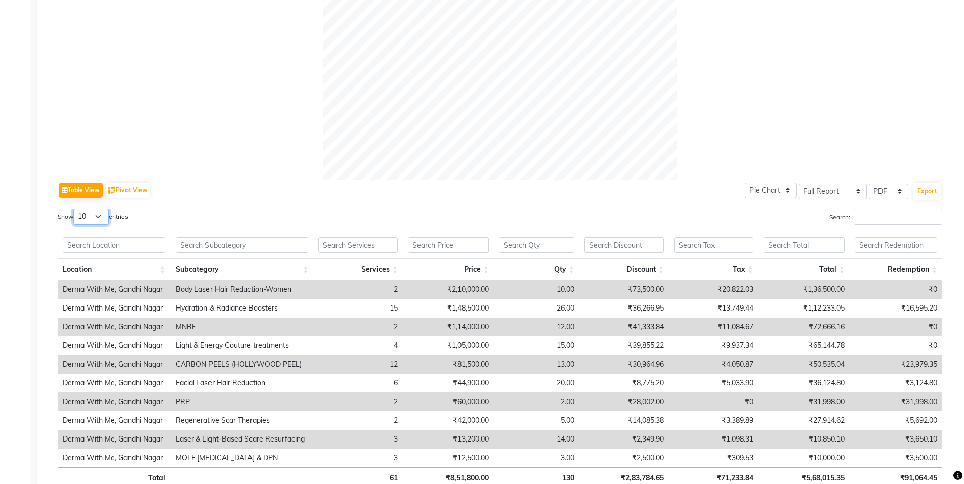
click at [105, 217] on select "10 25 50 100" at bounding box center [90, 217] width 35 height 16
drag, startPoint x: 67, startPoint y: 279, endPoint x: 86, endPoint y: 263, distance: 24.7
click at [86, 263] on th "Location" at bounding box center [114, 269] width 113 height 22
click at [104, 210] on select "10 25 50 100" at bounding box center [90, 217] width 35 height 16
select select "100"
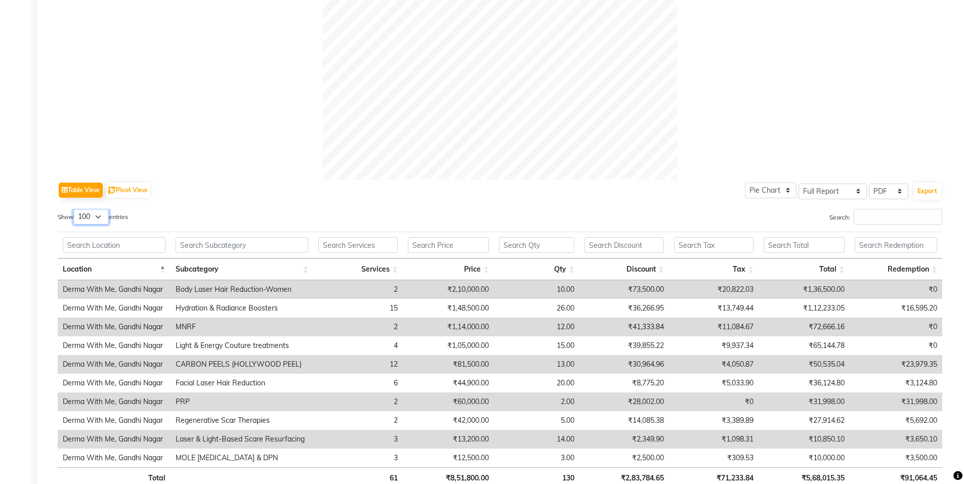
click at [75, 209] on select "10 25 50 100" at bounding box center [90, 217] width 35 height 16
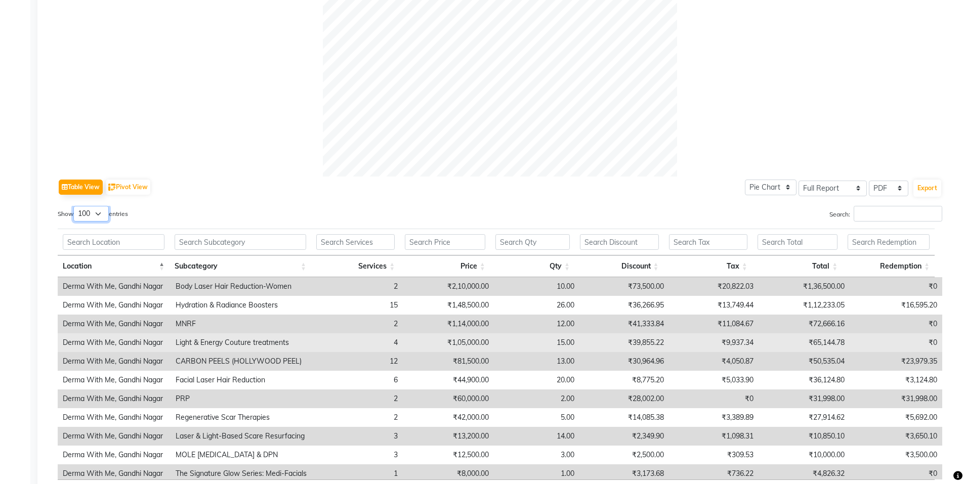
scroll to position [341, 0]
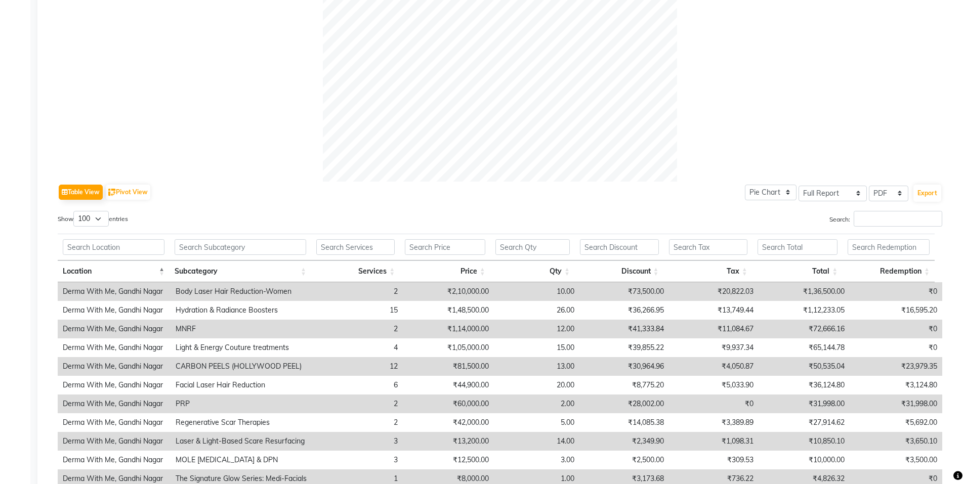
click at [394, 290] on td "2" at bounding box center [358, 291] width 90 height 19
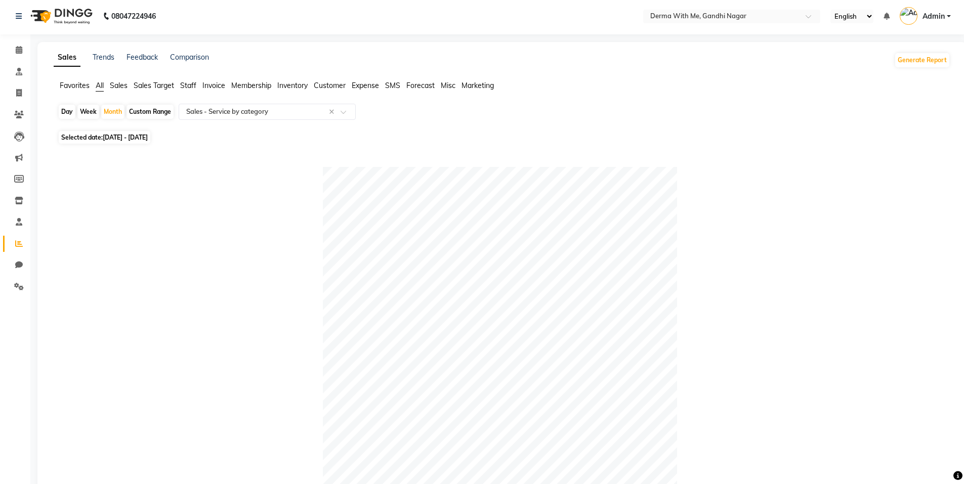
scroll to position [0, 0]
click at [18, 59] on link "Calendar" at bounding box center [15, 52] width 24 height 17
